Goal: Check status

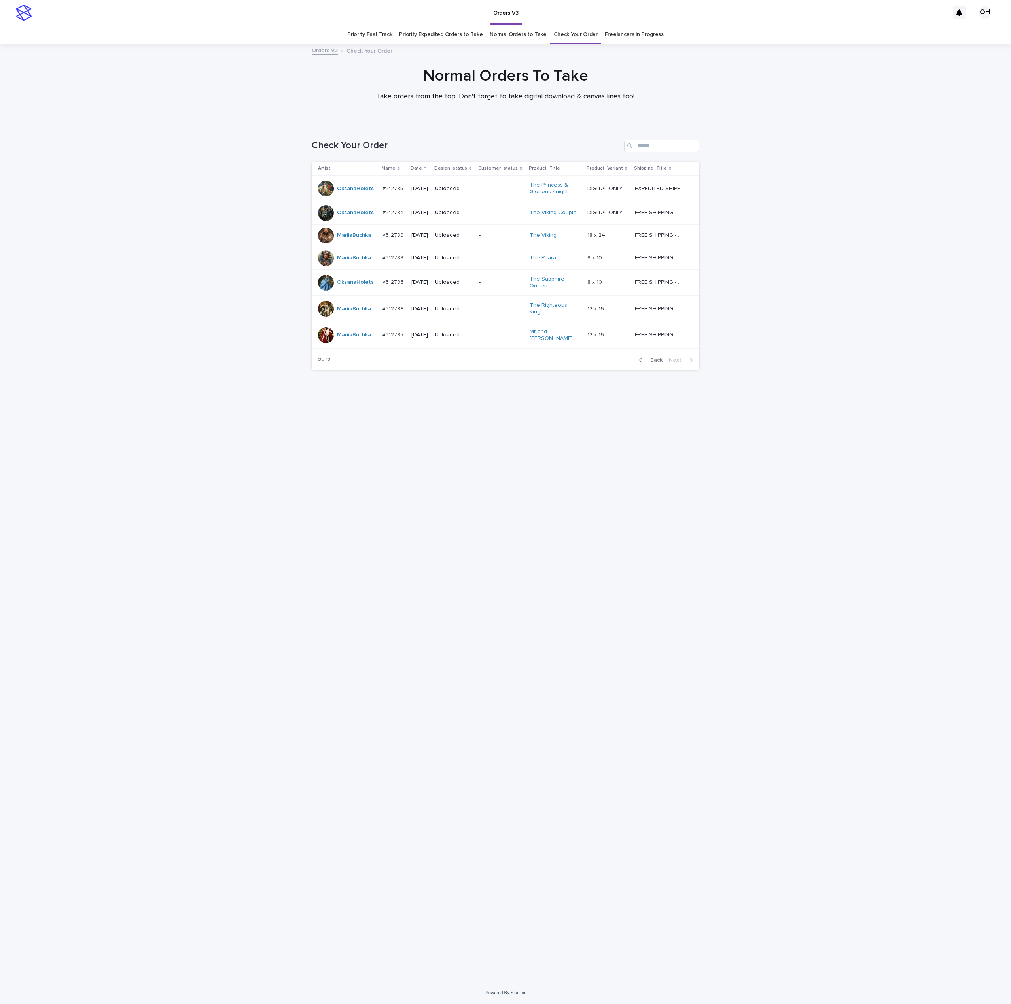
click at [329, 333] on div at bounding box center [326, 335] width 16 height 16
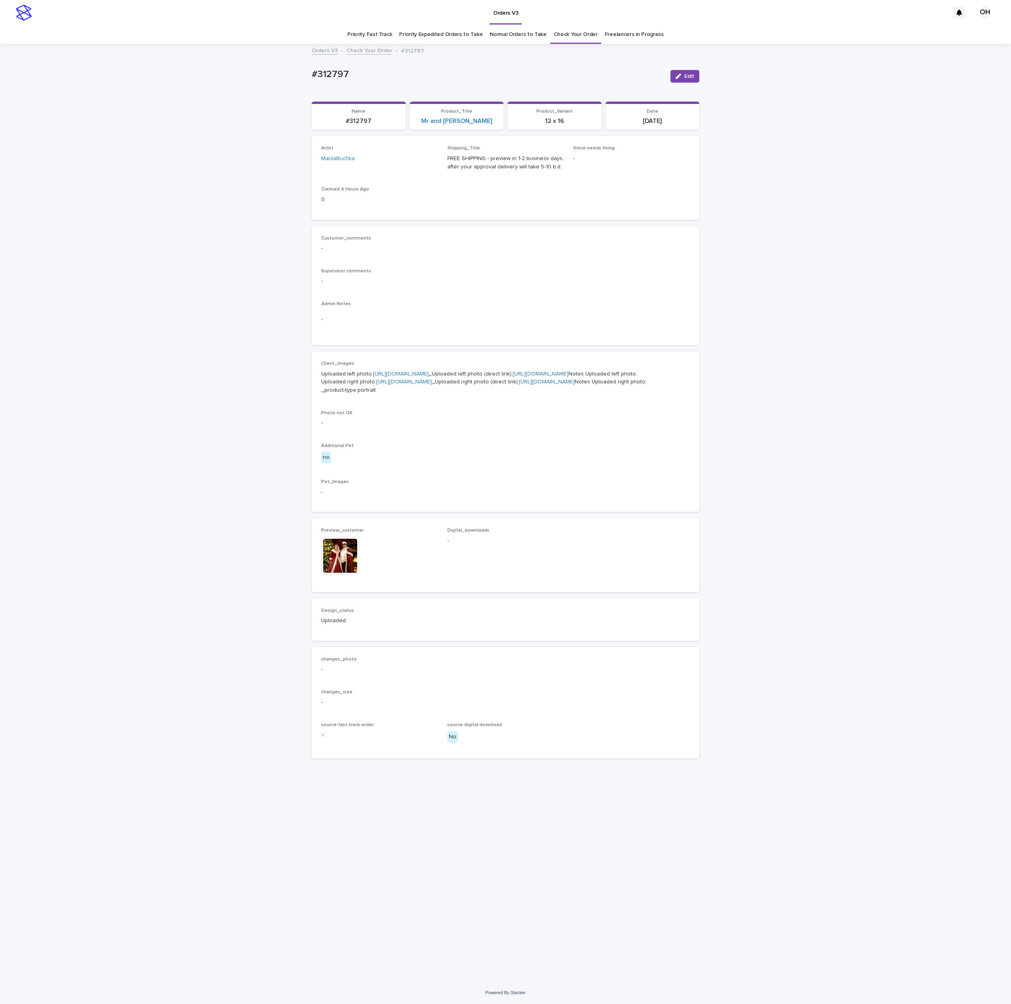
click at [343, 575] on img at bounding box center [340, 556] width 38 height 38
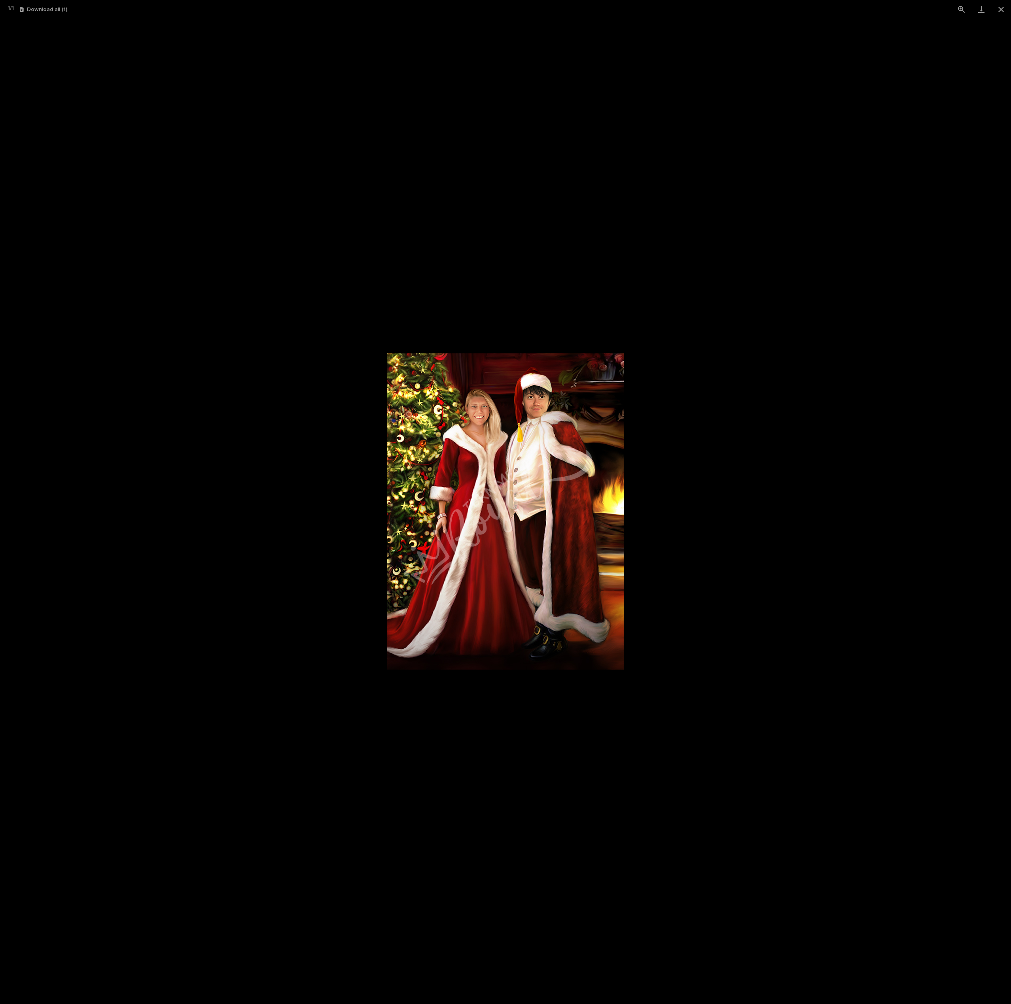
click at [792, 438] on picture at bounding box center [505, 512] width 1011 height 986
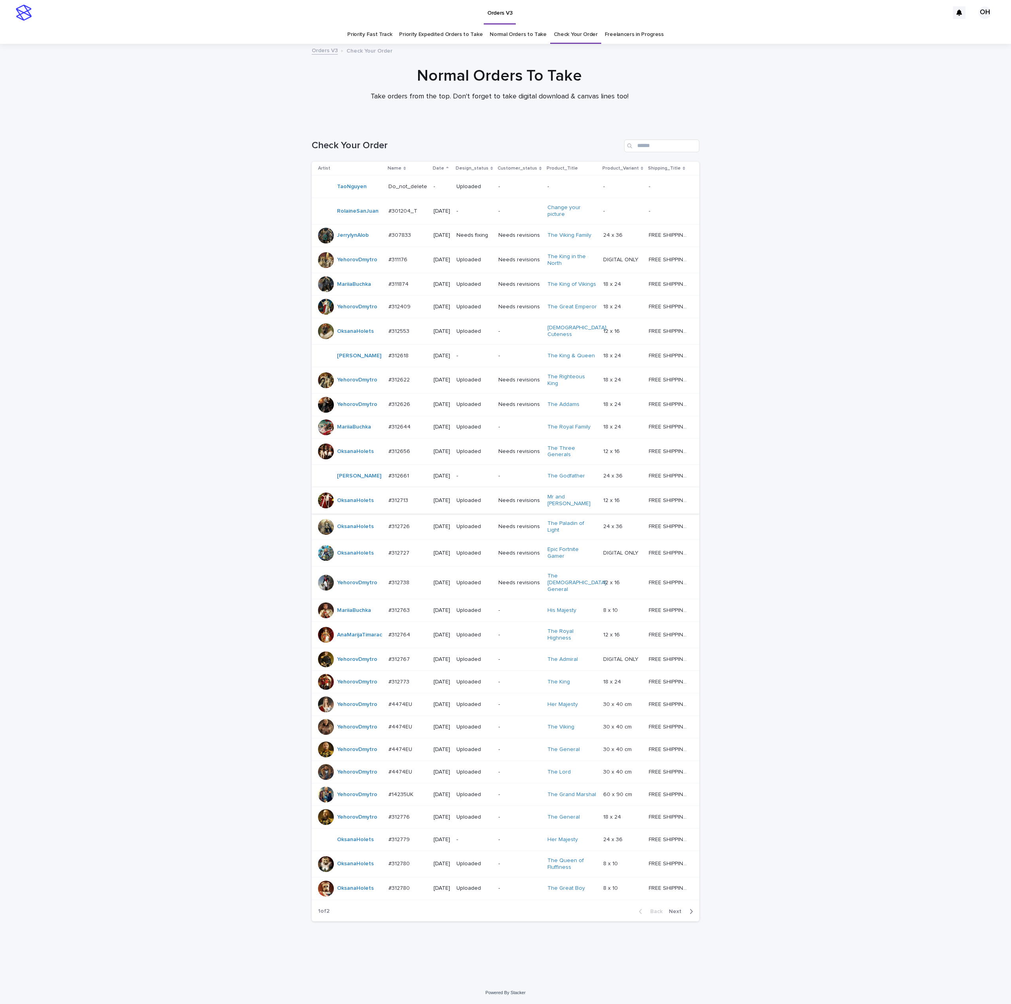
scroll to position [51, 0]
click at [986, 437] on div "Loading... Saving… Loading... Saving… Check Your Order Artist Name Date Design_…" at bounding box center [505, 553] width 1011 height 858
